Goal: Navigation & Orientation: Locate item on page

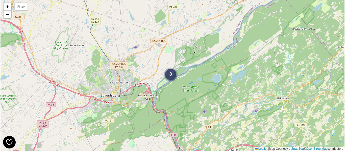
click at [171, 78] on div "8" at bounding box center [170, 74] width 11 height 11
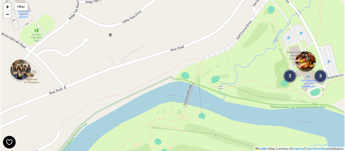
click at [19, 70] on img at bounding box center [21, 70] width 20 height 20
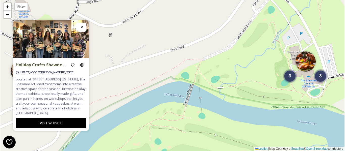
click at [81, 27] on div at bounding box center [81, 27] width 9 height 9
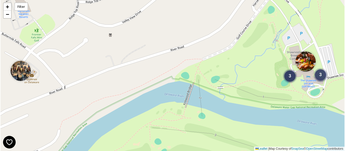
click at [318, 78] on div "3" at bounding box center [320, 74] width 11 height 11
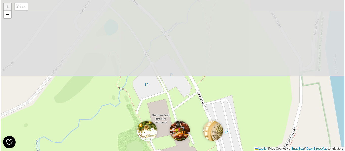
drag, startPoint x: 183, startPoint y: 23, endPoint x: 219, endPoint y: 109, distance: 93.4
click at [219, 109] on div "+ − Leaflet | Map Courtesy of SnapSea © OpenStreetMap contributors" at bounding box center [173, 75] width 344 height 151
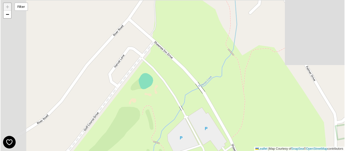
drag, startPoint x: 156, startPoint y: 61, endPoint x: 190, endPoint y: 112, distance: 61.4
click at [190, 112] on div "+ − Leaflet | Map Courtesy of SnapSea © OpenStreetMap contributors" at bounding box center [173, 75] width 344 height 151
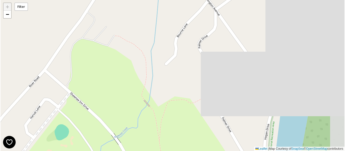
drag, startPoint x: 264, startPoint y: 102, endPoint x: 180, endPoint y: 153, distance: 98.6
click at [180, 151] on html "+ − Leaflet | Map Courtesy of SnapSea © OpenStreetMap contributors Filter /p/ma…" at bounding box center [172, 75] width 345 height 151
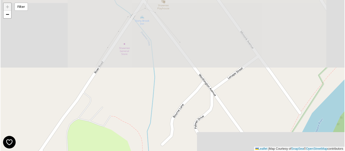
drag, startPoint x: 153, startPoint y: 65, endPoint x: 150, endPoint y: 145, distance: 80.6
click at [150, 145] on div "+ − Leaflet | Map Courtesy of SnapSea © OpenStreetMap contributors" at bounding box center [173, 75] width 344 height 151
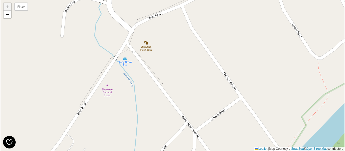
drag, startPoint x: 189, startPoint y: 69, endPoint x: 171, endPoint y: 112, distance: 46.5
click at [171, 112] on div "+ − Leaflet | Map Courtesy of SnapSea © OpenStreetMap contributors" at bounding box center [173, 75] width 344 height 151
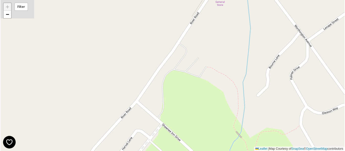
drag, startPoint x: 141, startPoint y: 119, endPoint x: 254, endPoint y: 27, distance: 146.2
click at [254, 27] on div "+ − Leaflet | Map Courtesy of SnapSea © OpenStreetMap contributors" at bounding box center [173, 75] width 344 height 151
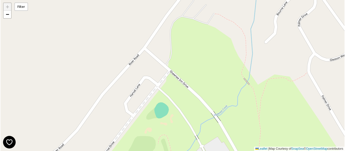
drag, startPoint x: 164, startPoint y: 119, endPoint x: 176, endPoint y: 33, distance: 86.1
click at [176, 33] on div "+ − Leaflet | Map Courtesy of SnapSea © OpenStreetMap contributors" at bounding box center [173, 75] width 344 height 151
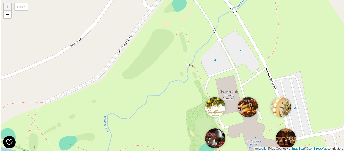
drag, startPoint x: 132, startPoint y: 120, endPoint x: 146, endPoint y: 45, distance: 76.0
click at [146, 45] on div "+ − Leaflet | Map Courtesy of SnapSea © OpenStreetMap contributors" at bounding box center [173, 75] width 344 height 151
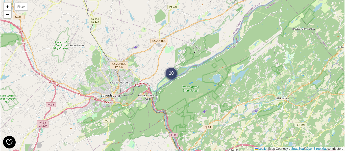
click at [171, 75] on span "10" at bounding box center [171, 73] width 5 height 5
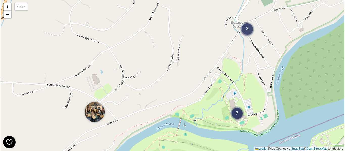
click at [247, 32] on div "2" at bounding box center [247, 28] width 11 height 11
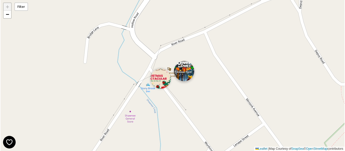
click at [188, 74] on img at bounding box center [184, 71] width 20 height 20
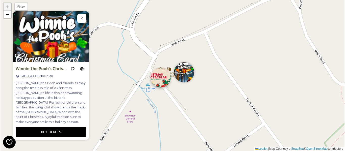
click at [163, 79] on img at bounding box center [160, 77] width 20 height 20
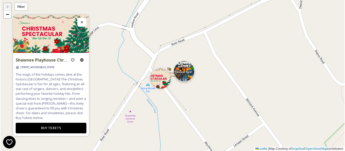
click at [185, 75] on img at bounding box center [184, 71] width 20 height 20
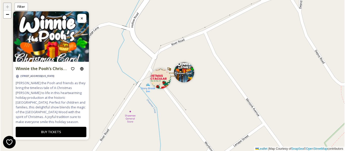
click at [80, 19] on icon at bounding box center [82, 18] width 4 height 4
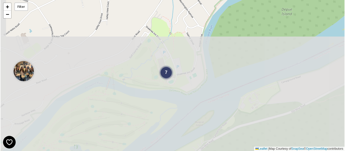
drag, startPoint x: 78, startPoint y: 127, endPoint x: 142, endPoint y: 8, distance: 135.5
click at [142, 6] on div "2 7 + − Leaflet | Map Courtesy of SnapSea © OpenStreetMap contributors" at bounding box center [173, 75] width 344 height 151
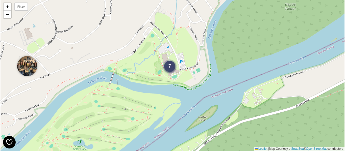
click at [168, 67] on div "7" at bounding box center [169, 66] width 11 height 11
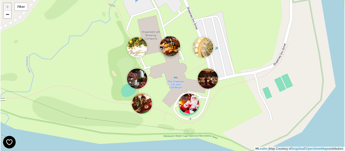
click at [172, 46] on img at bounding box center [170, 46] width 20 height 20
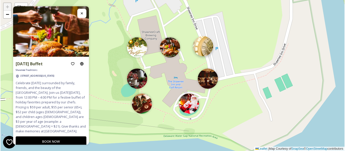
click at [207, 52] on img at bounding box center [203, 46] width 20 height 20
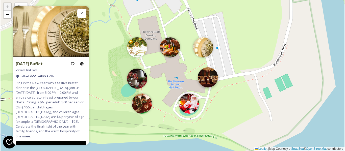
click at [214, 77] on img at bounding box center [208, 77] width 20 height 20
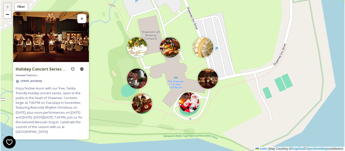
click at [188, 102] on img at bounding box center [189, 102] width 20 height 20
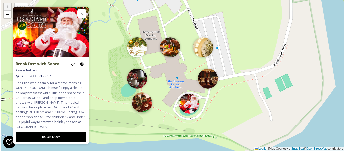
click at [143, 104] on img at bounding box center [142, 102] width 20 height 20
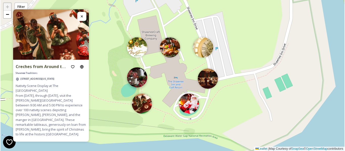
click at [138, 77] on img at bounding box center [137, 77] width 20 height 20
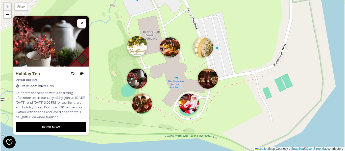
click at [136, 41] on img at bounding box center [137, 46] width 20 height 20
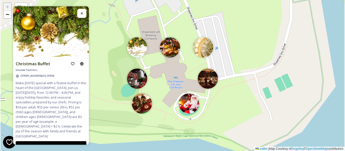
click at [80, 12] on icon at bounding box center [82, 13] width 4 height 4
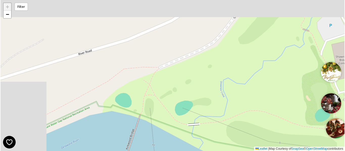
drag, startPoint x: 61, startPoint y: 66, endPoint x: 253, endPoint y: 98, distance: 195.3
click at [253, 98] on div "+ − Leaflet | Map Courtesy of SnapSea © OpenStreetMap contributors" at bounding box center [173, 75] width 344 height 151
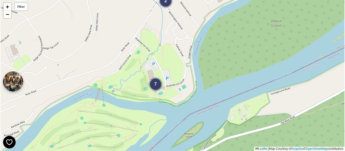
click at [11, 82] on img at bounding box center [13, 81] width 20 height 20
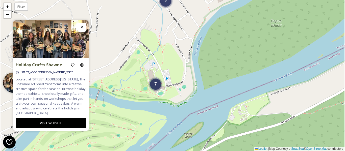
click at [85, 24] on div at bounding box center [81, 27] width 9 height 9
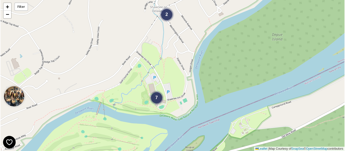
drag, startPoint x: 119, startPoint y: 43, endPoint x: 120, endPoint y: 57, distance: 13.9
click at [120, 57] on div "2 7 + − Leaflet | Map Courtesy of SnapSea © OpenStreetMap contributors" at bounding box center [173, 75] width 344 height 151
click at [156, 98] on span "7" at bounding box center [156, 96] width 3 height 5
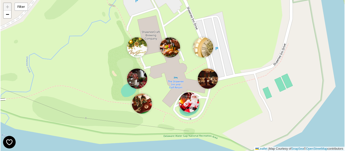
click at [189, 104] on img at bounding box center [189, 102] width 20 height 20
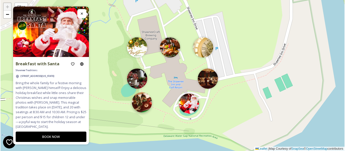
click at [145, 105] on img at bounding box center [142, 102] width 20 height 20
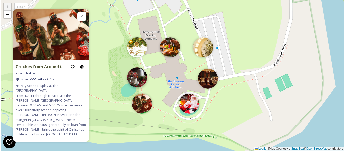
click at [139, 79] on img at bounding box center [137, 77] width 20 height 20
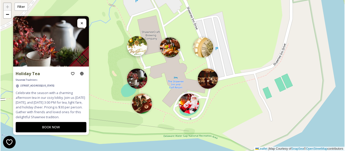
click at [136, 46] on img at bounding box center [137, 46] width 20 height 20
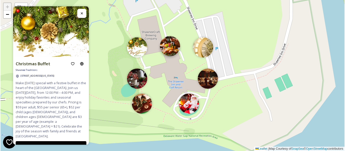
click at [171, 44] on img at bounding box center [170, 46] width 20 height 20
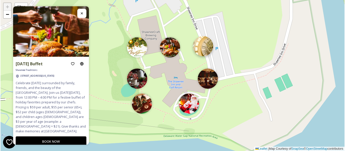
click at [205, 45] on img at bounding box center [203, 46] width 20 height 20
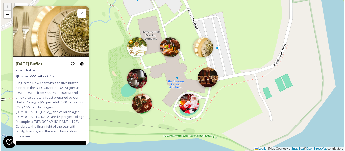
click at [206, 79] on img at bounding box center [208, 77] width 20 height 20
